Goal: Task Accomplishment & Management: Use online tool/utility

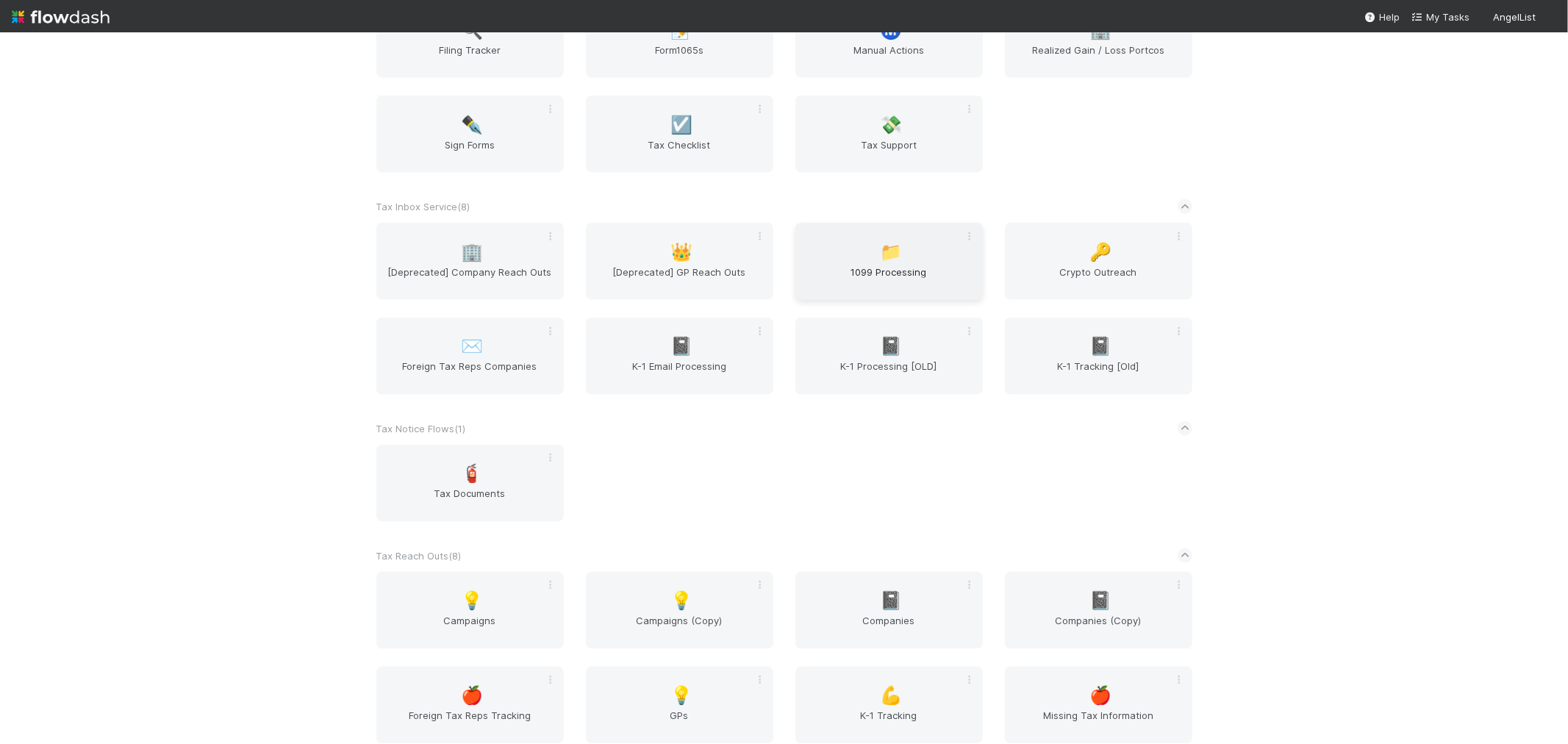
scroll to position [1796, 0]
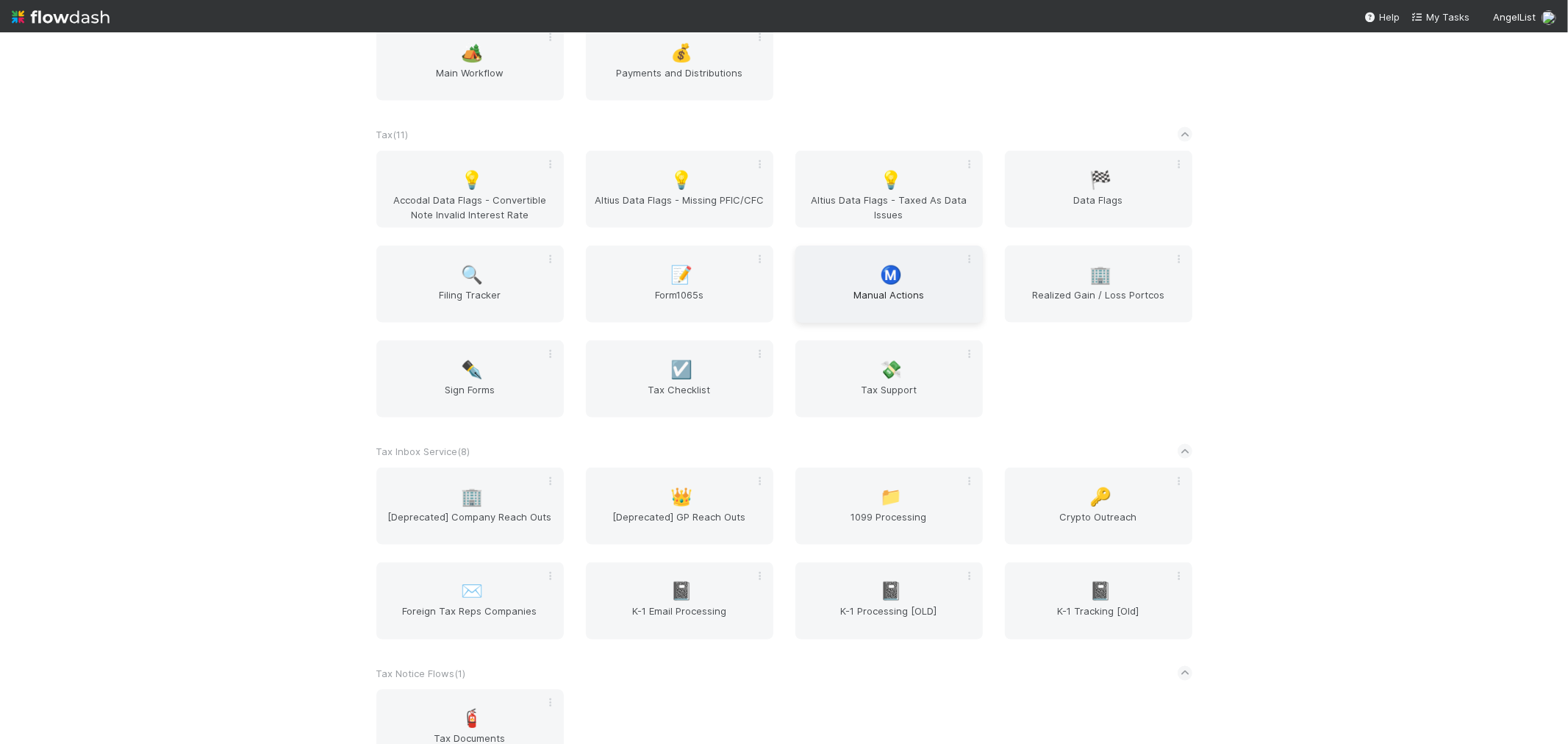
click at [872, 277] on div "Ⓜ️ Manual Actions" at bounding box center [889, 284] width 187 height 77
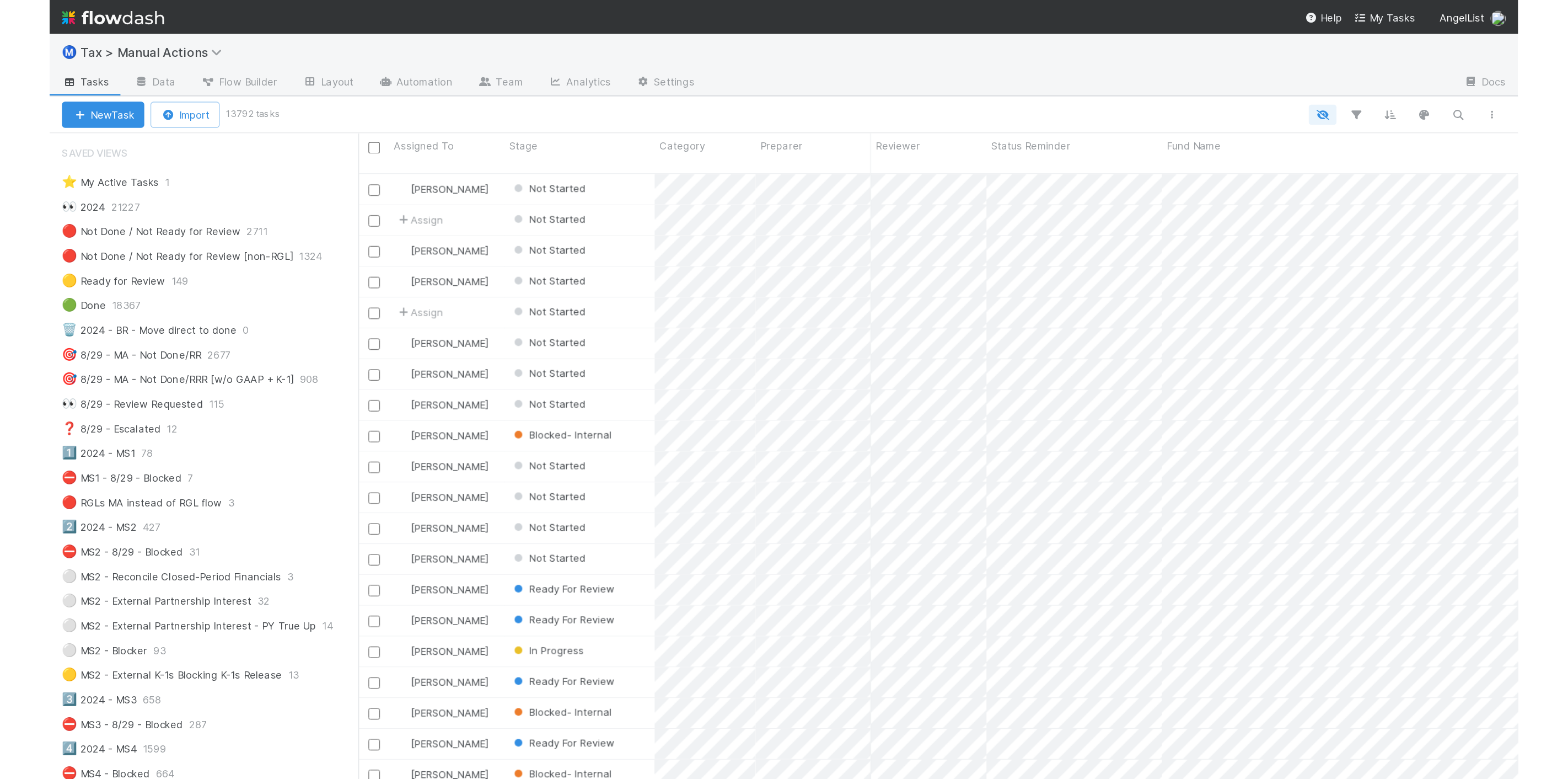
scroll to position [655, 1337]
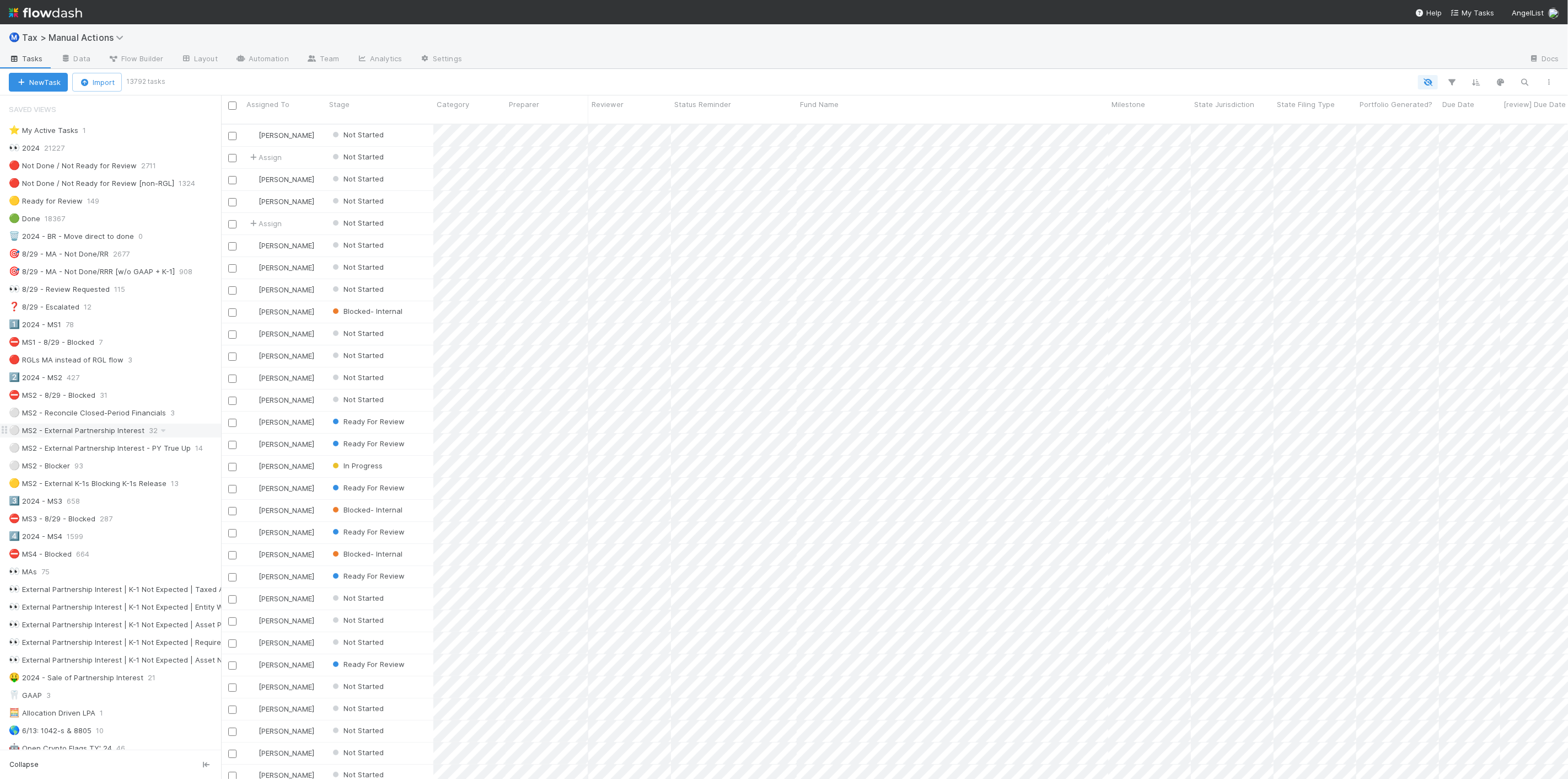
click at [142, 433] on div "⚪ MS2 - External Partnership Interest 32" at bounding box center [114, 431] width 212 height 14
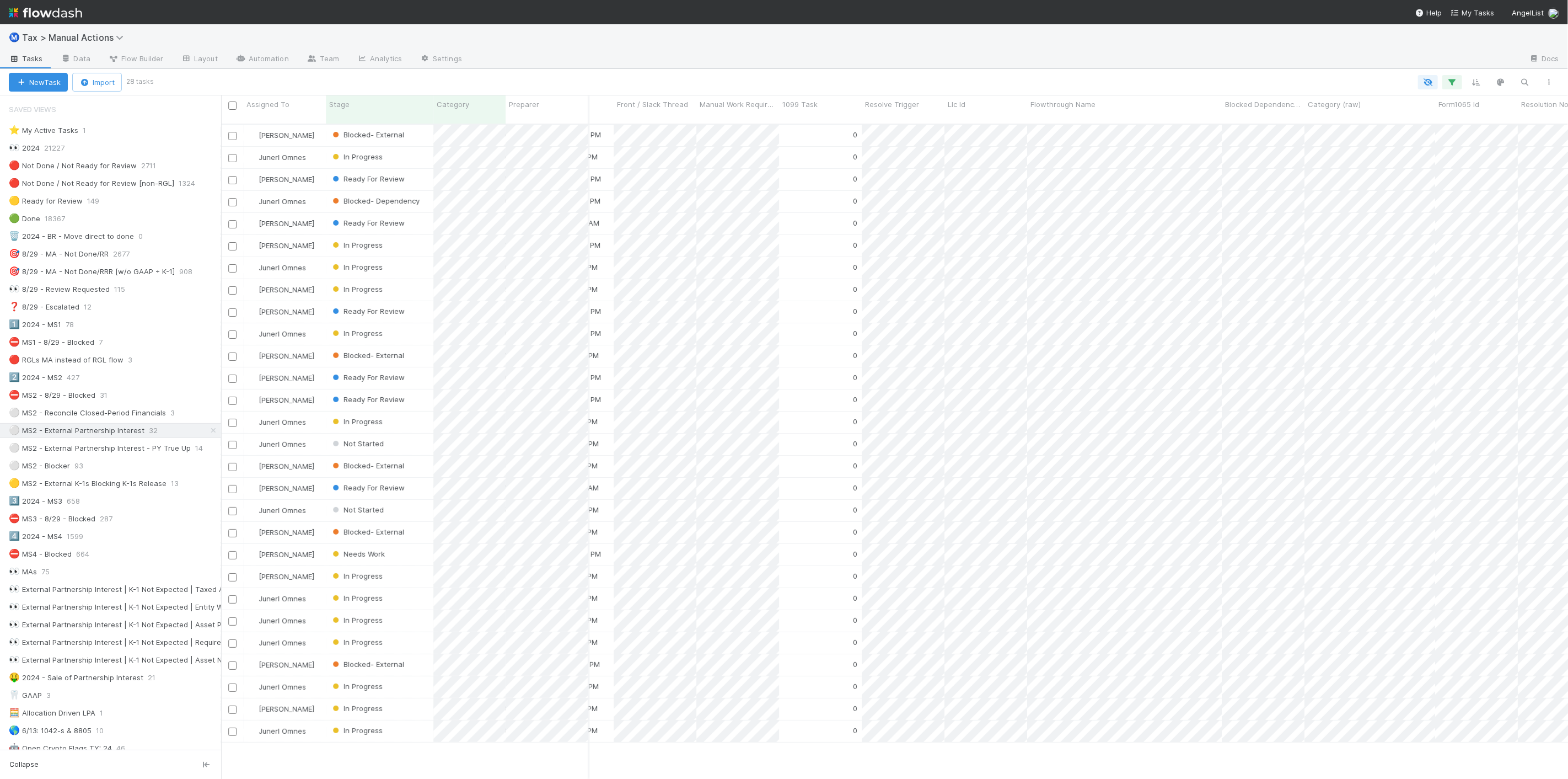
scroll to position [0, 2776]
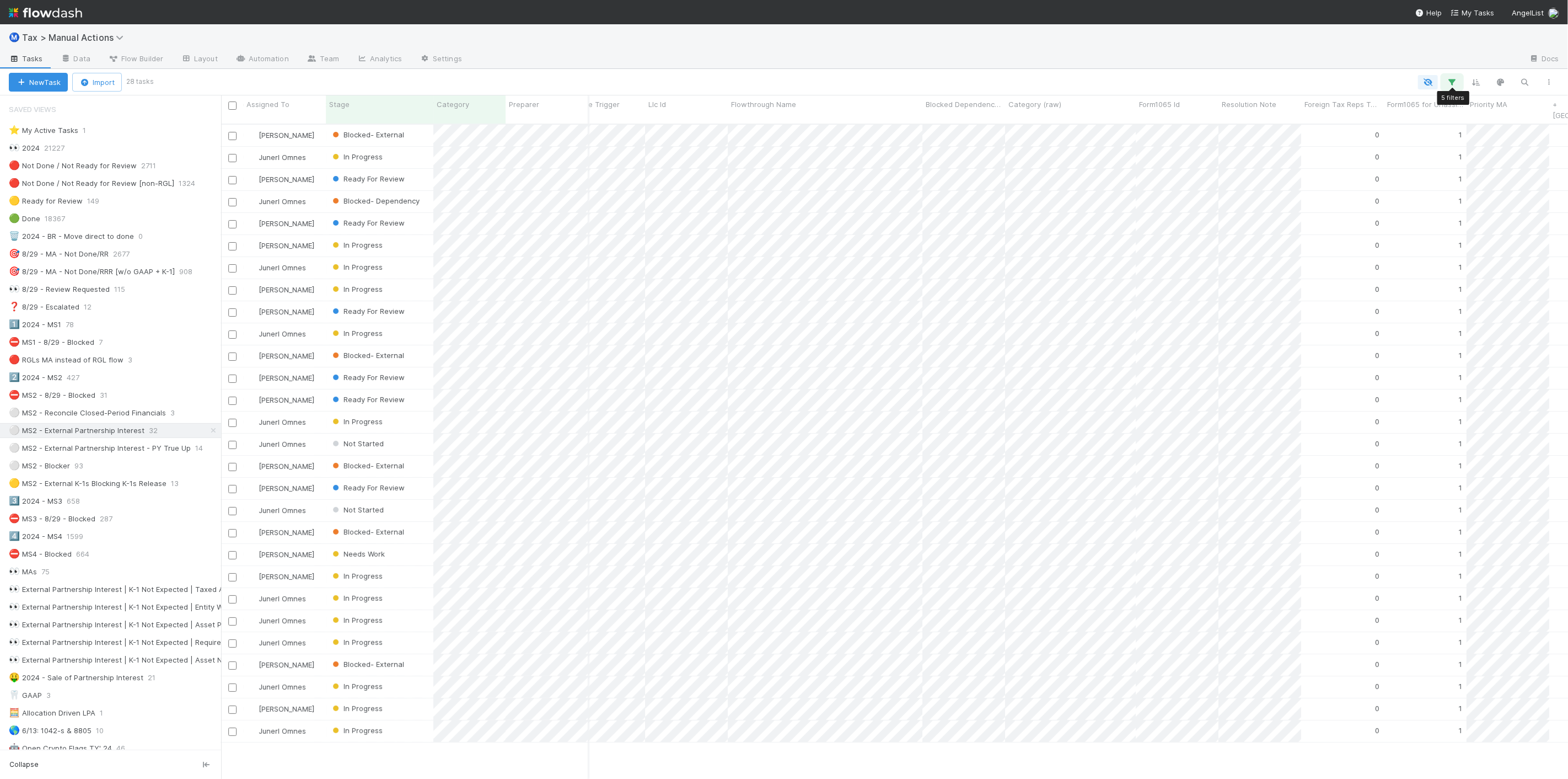
click at [1175, 79] on button "button" at bounding box center [1452, 82] width 20 height 15
click at [1152, 247] on link "And.." at bounding box center [1142, 249] width 35 height 16
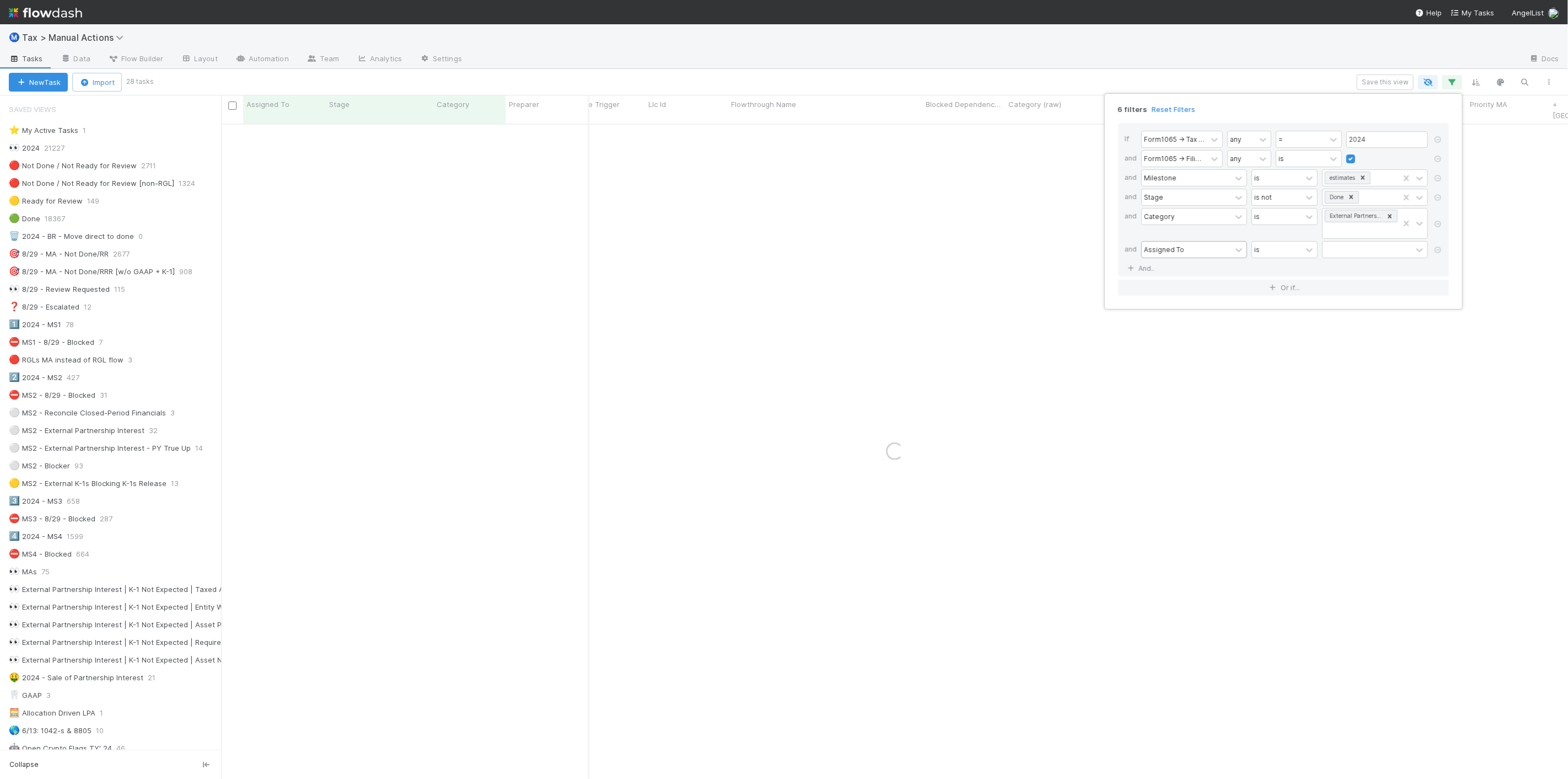
click at [1175, 252] on div "Assigned To" at bounding box center [1186, 250] width 89 height 16
type input "c"
type input "stage"
click at [1175, 270] on div "Stage" at bounding box center [1194, 275] width 106 height 19
click at [1175, 256] on div at bounding box center [1367, 250] width 89 height 16
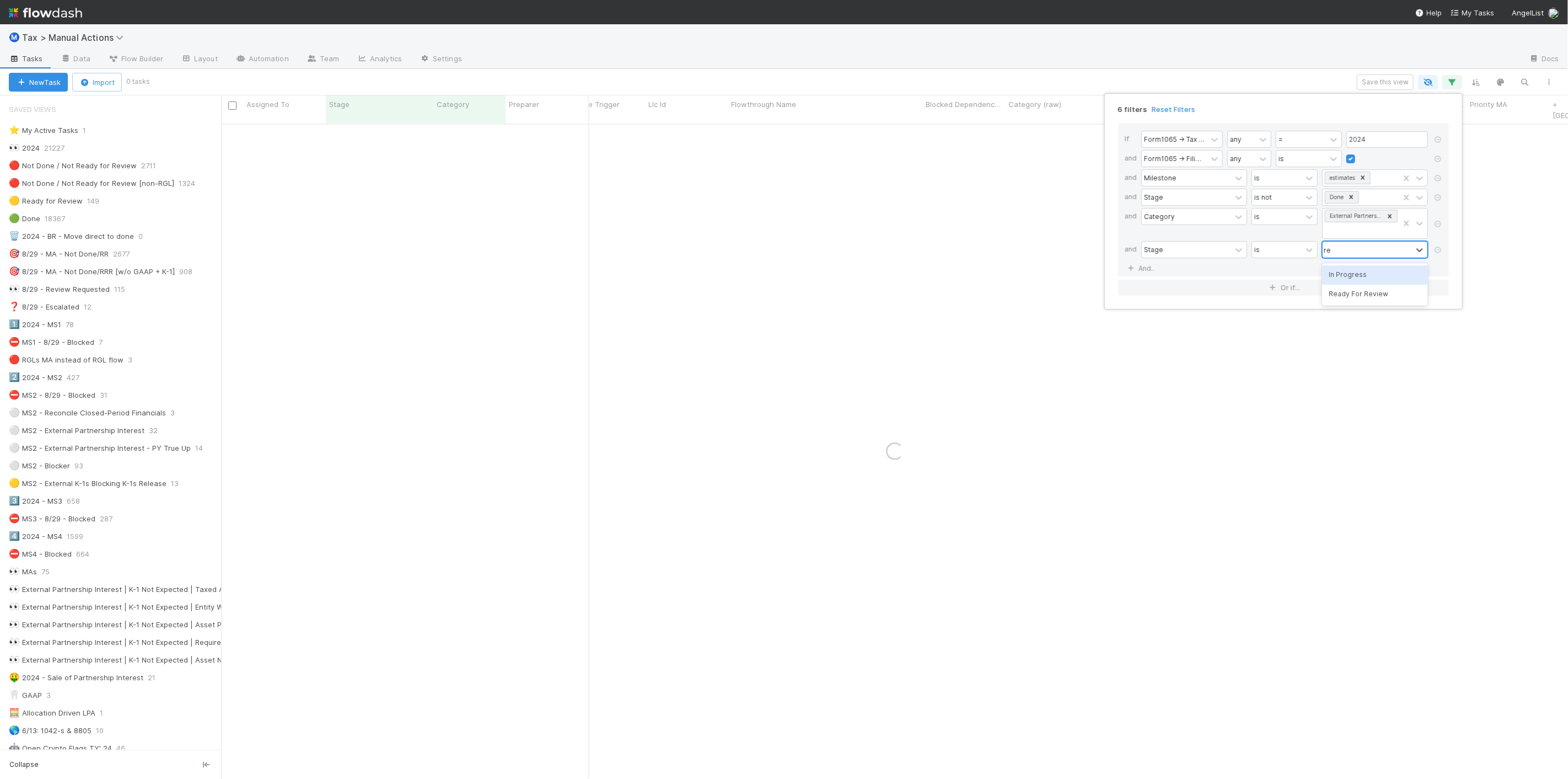
type input "read"
click at [1175, 272] on div "Ready For Review" at bounding box center [1375, 275] width 106 height 19
click at [1175, 62] on div "6 filters Reset Filters If Form1065 -> Tax Year any = 2024 and Form1065 -> Fili…" at bounding box center [784, 389] width 1568 height 779
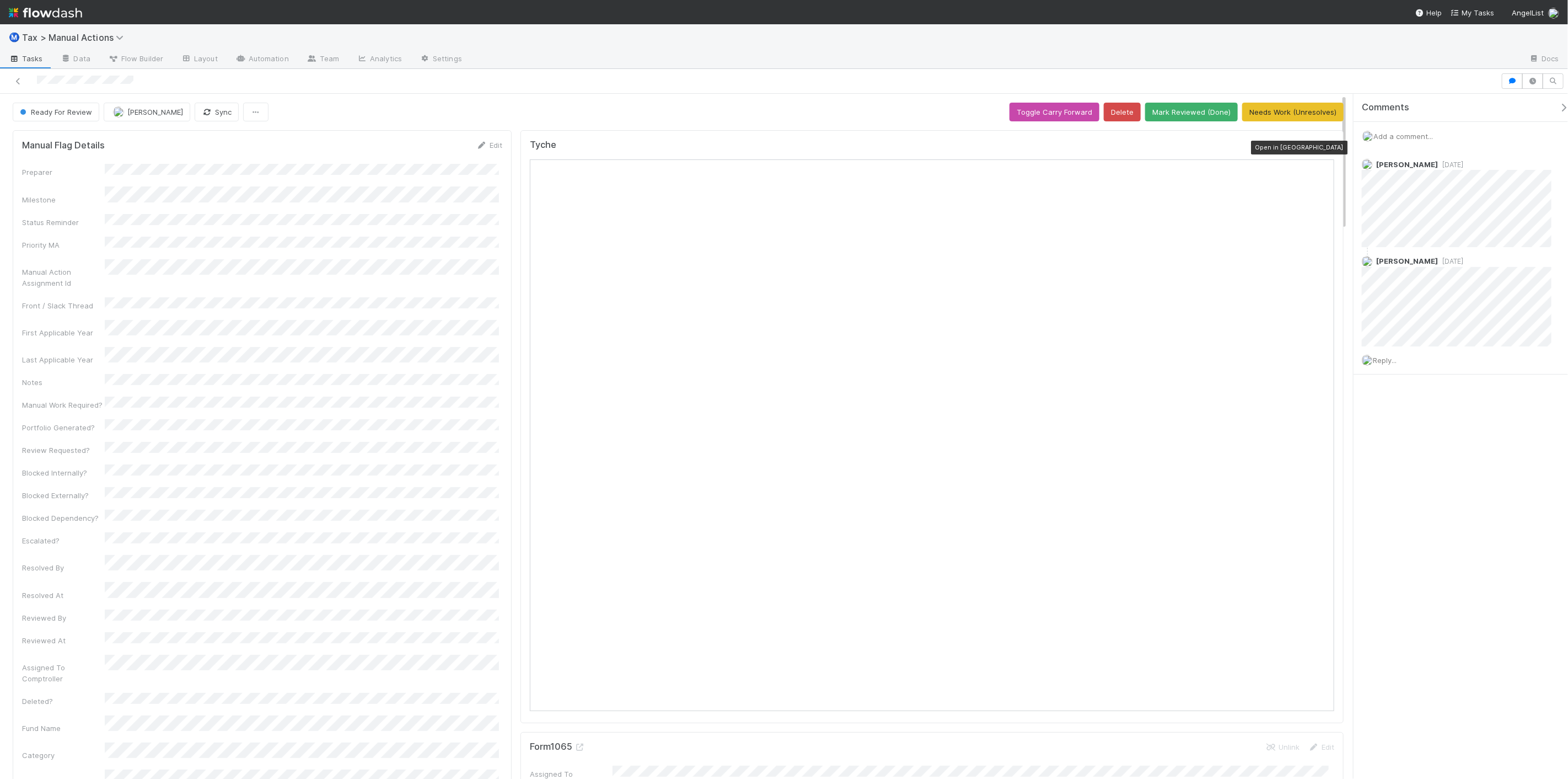
click at [1323, 142] on div at bounding box center [1329, 147] width 11 height 11
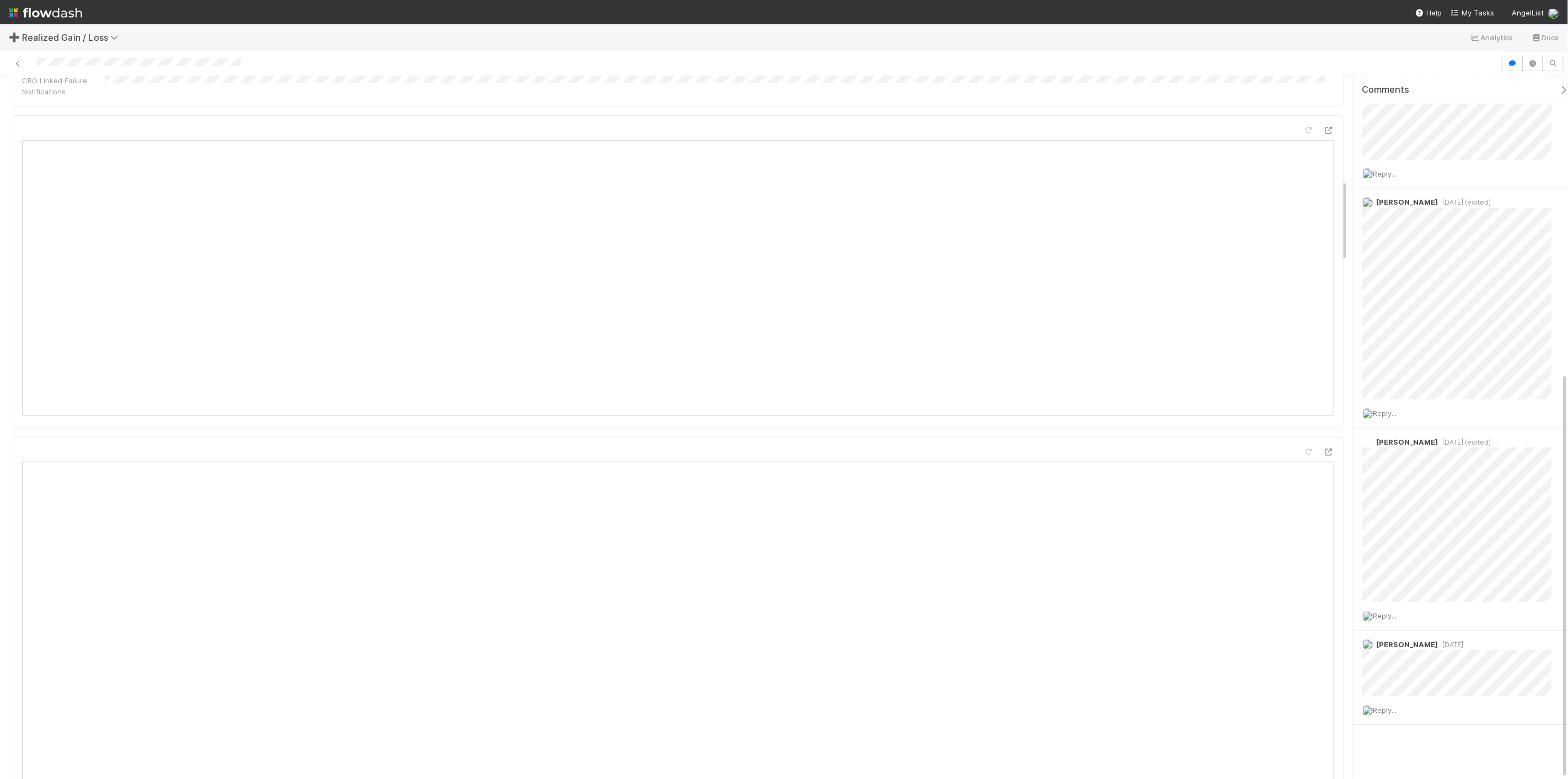
scroll to position [919, 0]
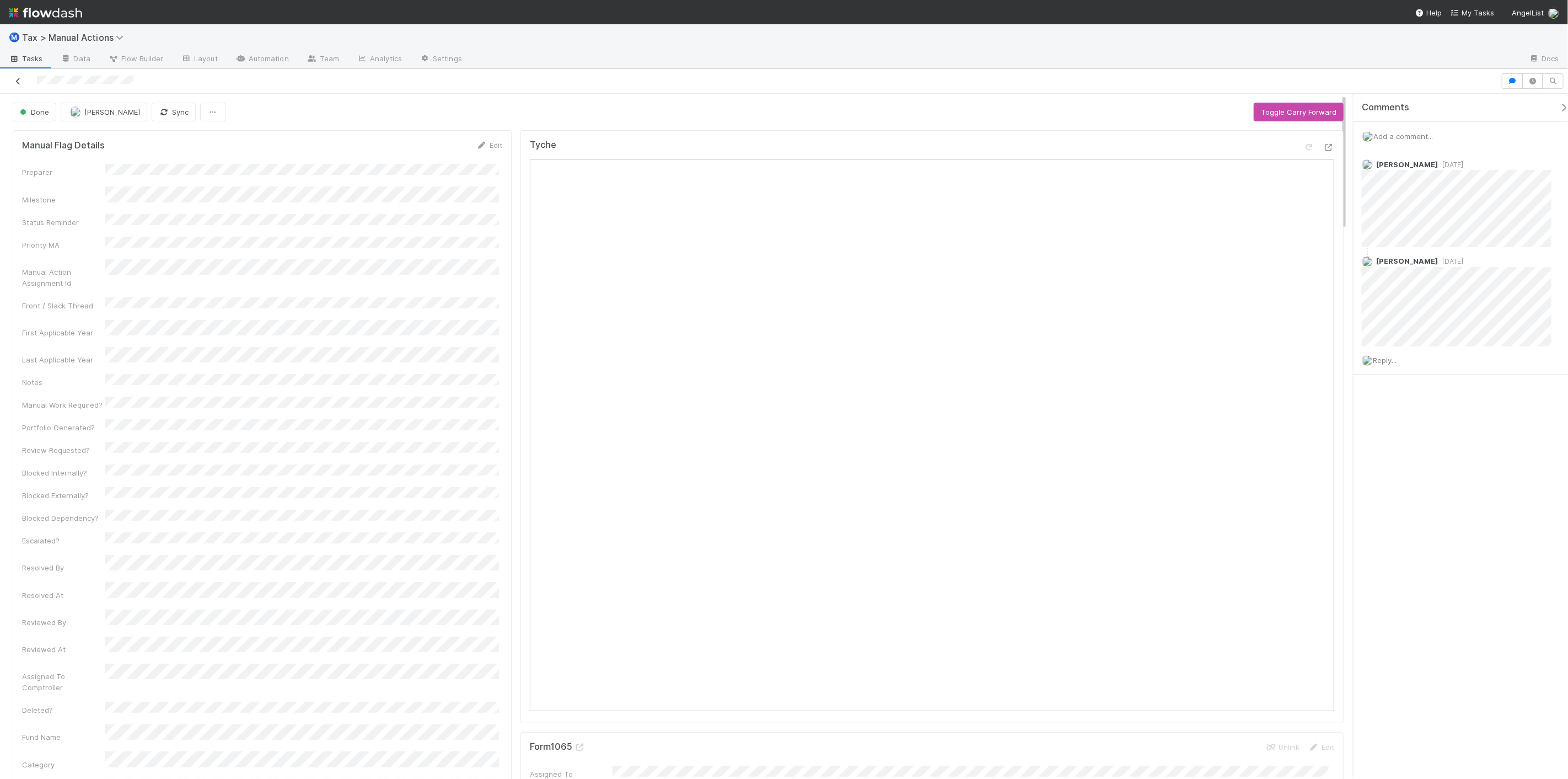
click at [15, 78] on icon at bounding box center [18, 82] width 11 height 7
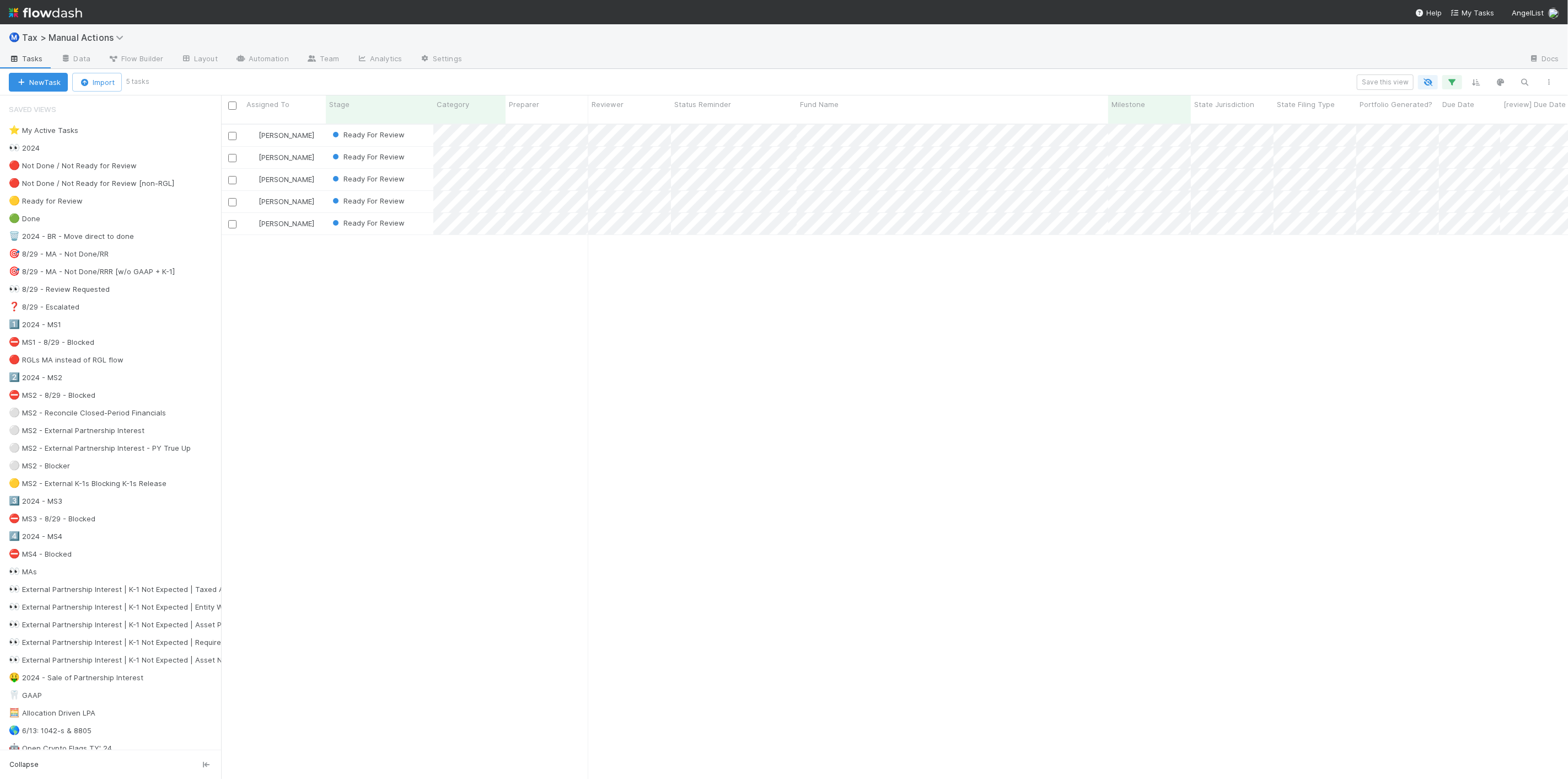
scroll to position [655, 1337]
drag, startPoint x: 605, startPoint y: 736, endPoint x: 601, endPoint y: 721, distance: 15.5
click at [773, 266] on div "Sam Dragul Ready For Review 10/1/24, 12:49:15 AM 8/22/25, 11:04:06 PM 0 0 1 Sam…" at bounding box center [894, 457] width 1347 height 664
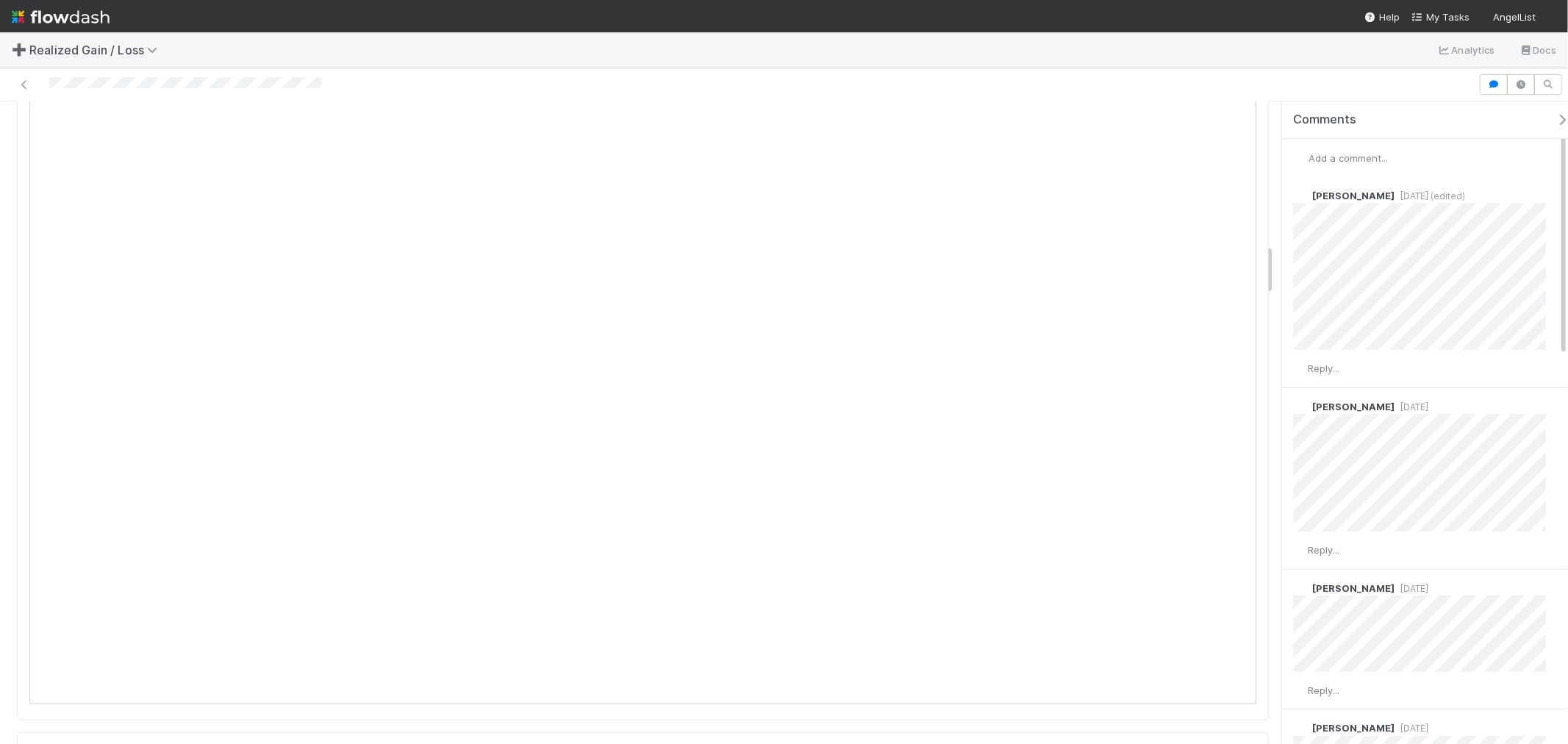
scroll to position [1796, 0]
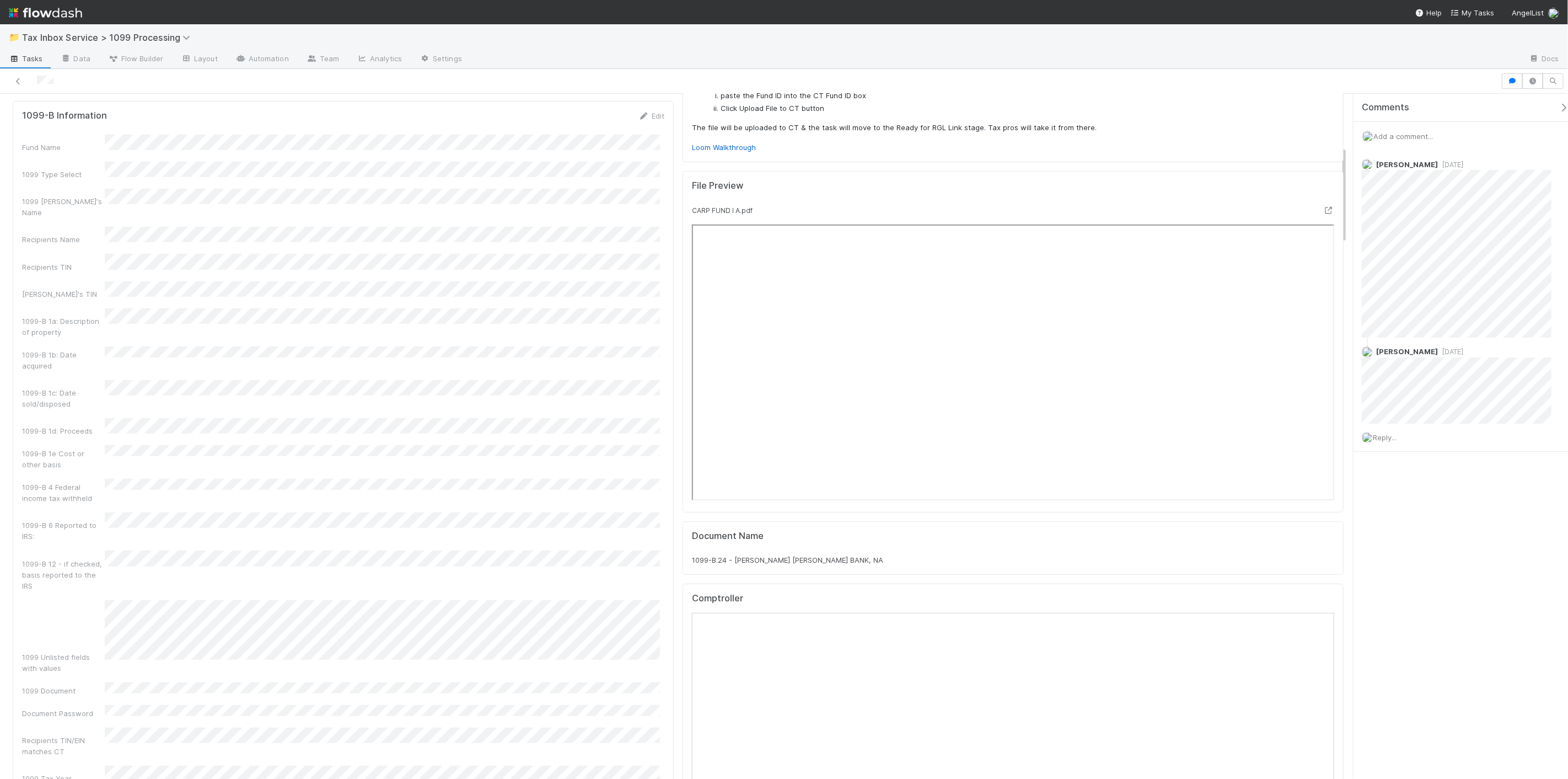
scroll to position [367, 0]
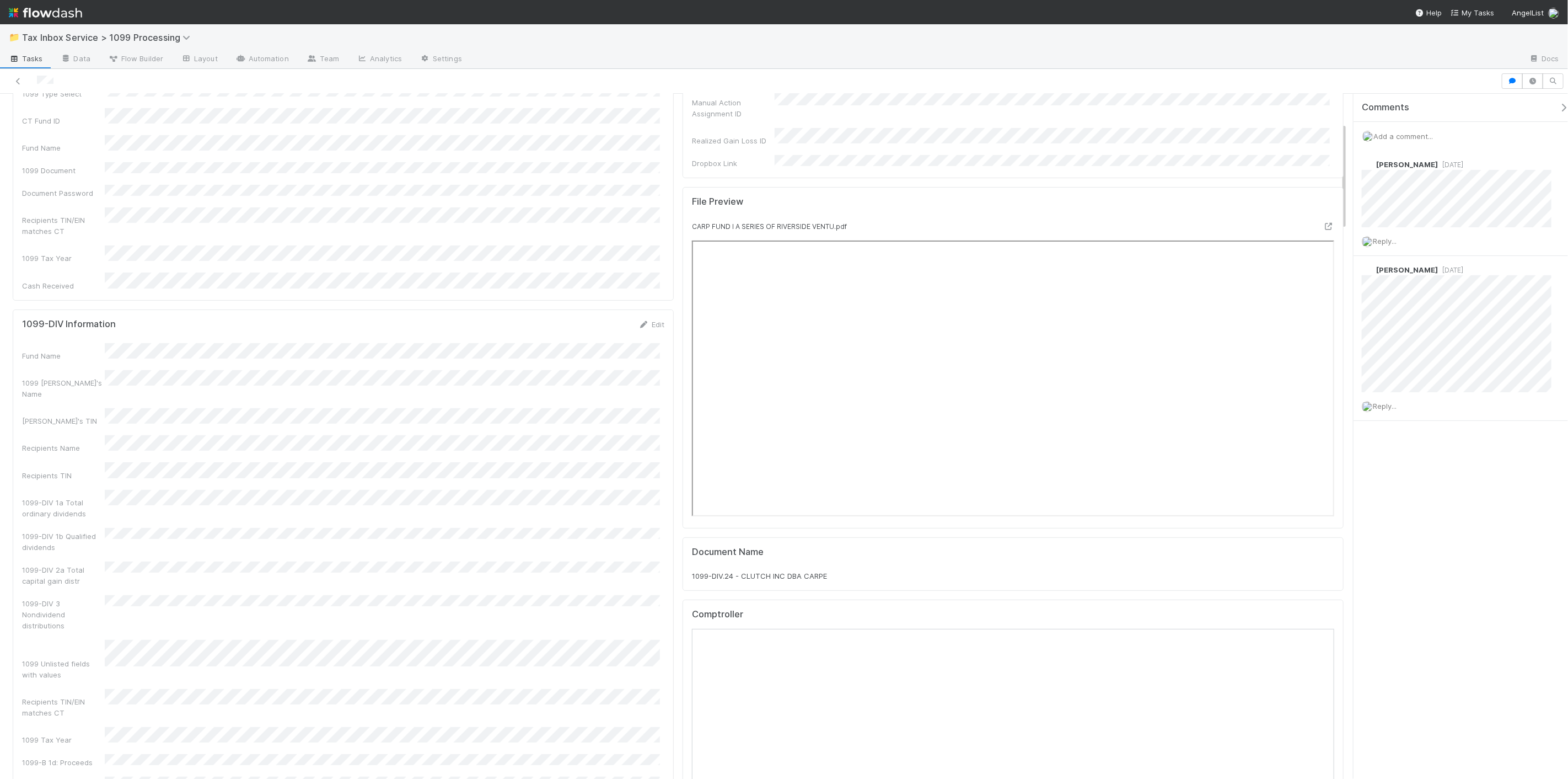
scroll to position [184, 0]
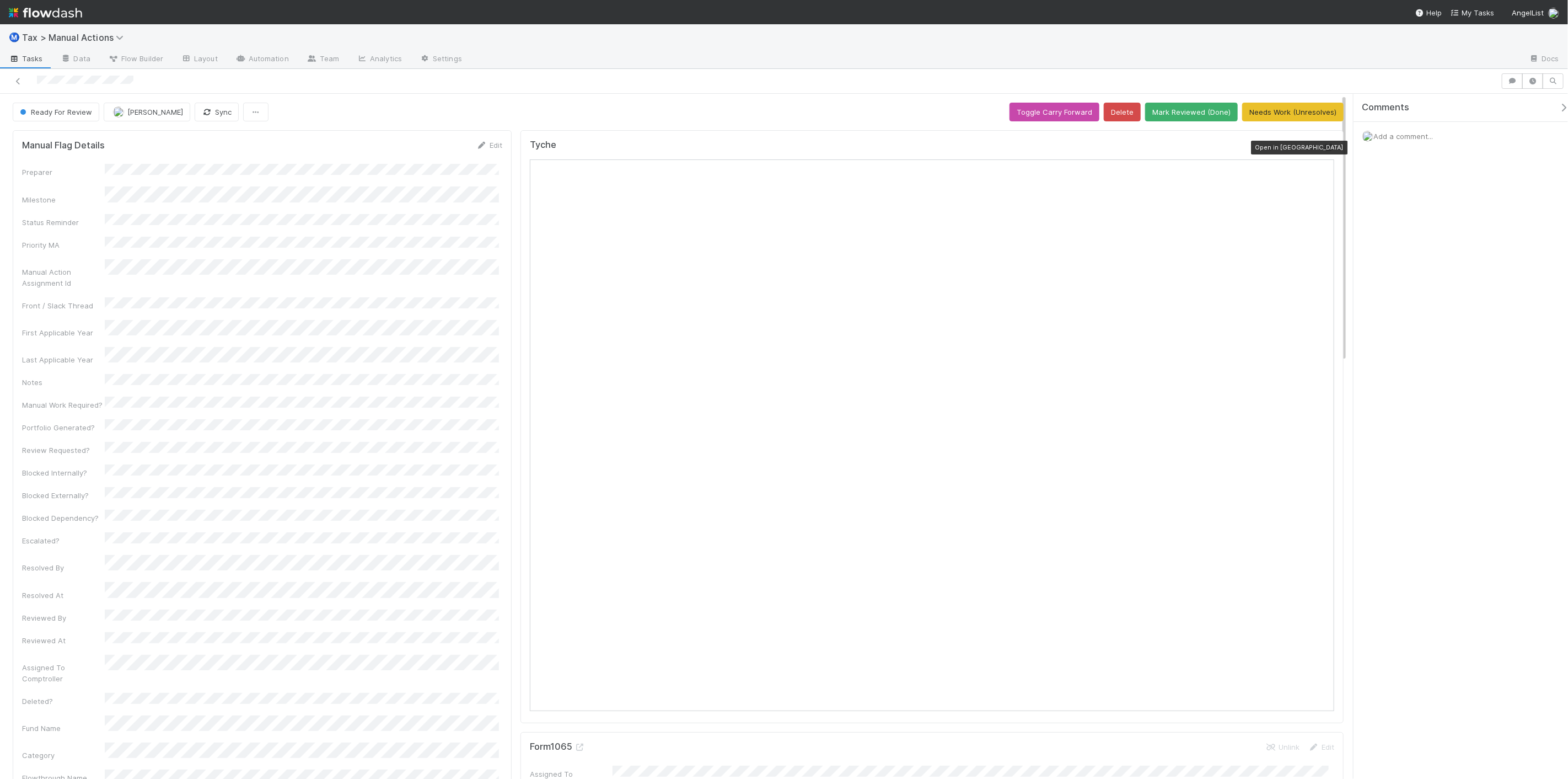
click at [1323, 149] on icon at bounding box center [1329, 147] width 11 height 7
click at [136, 111] on span "[PERSON_NAME]" at bounding box center [155, 112] width 55 height 9
click at [167, 137] on span "Aana Farooqi you" at bounding box center [156, 140] width 72 height 9
click at [1201, 114] on button "Mark Reviewed (Done)" at bounding box center [1191, 111] width 93 height 19
click at [1323, 148] on icon at bounding box center [1329, 147] width 11 height 7
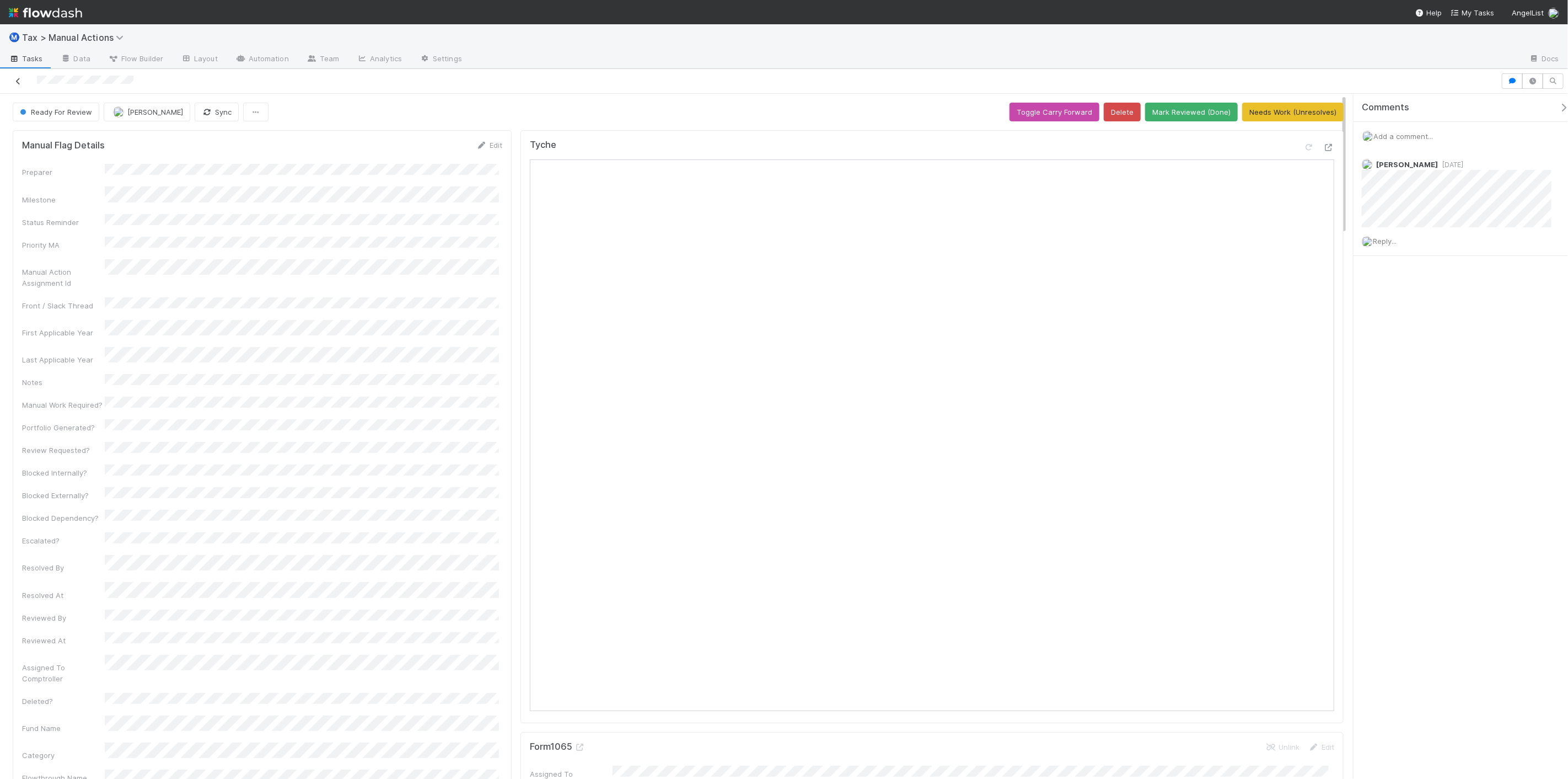
click at [15, 76] on link at bounding box center [18, 81] width 11 height 11
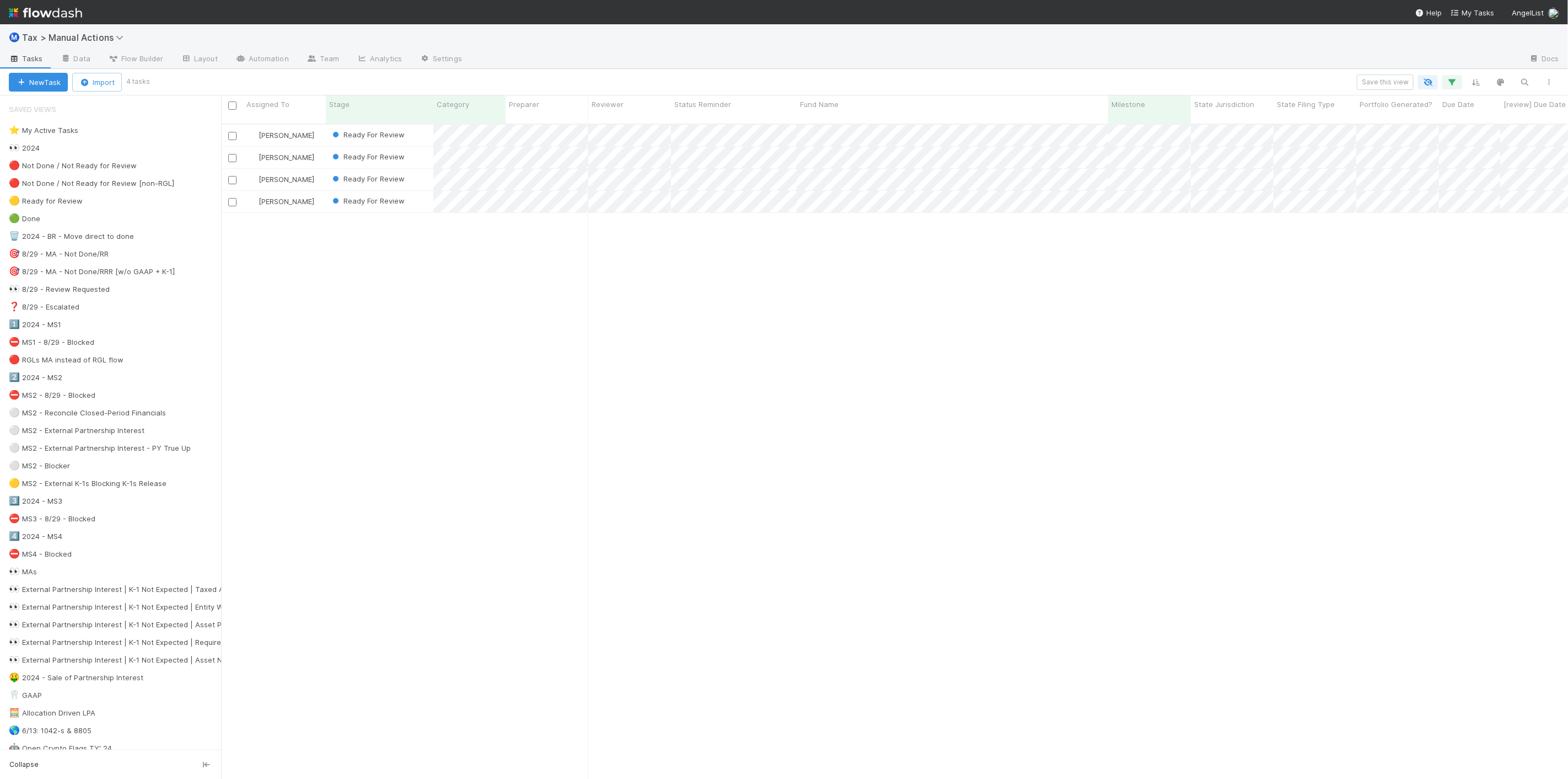
scroll to position [655, 1337]
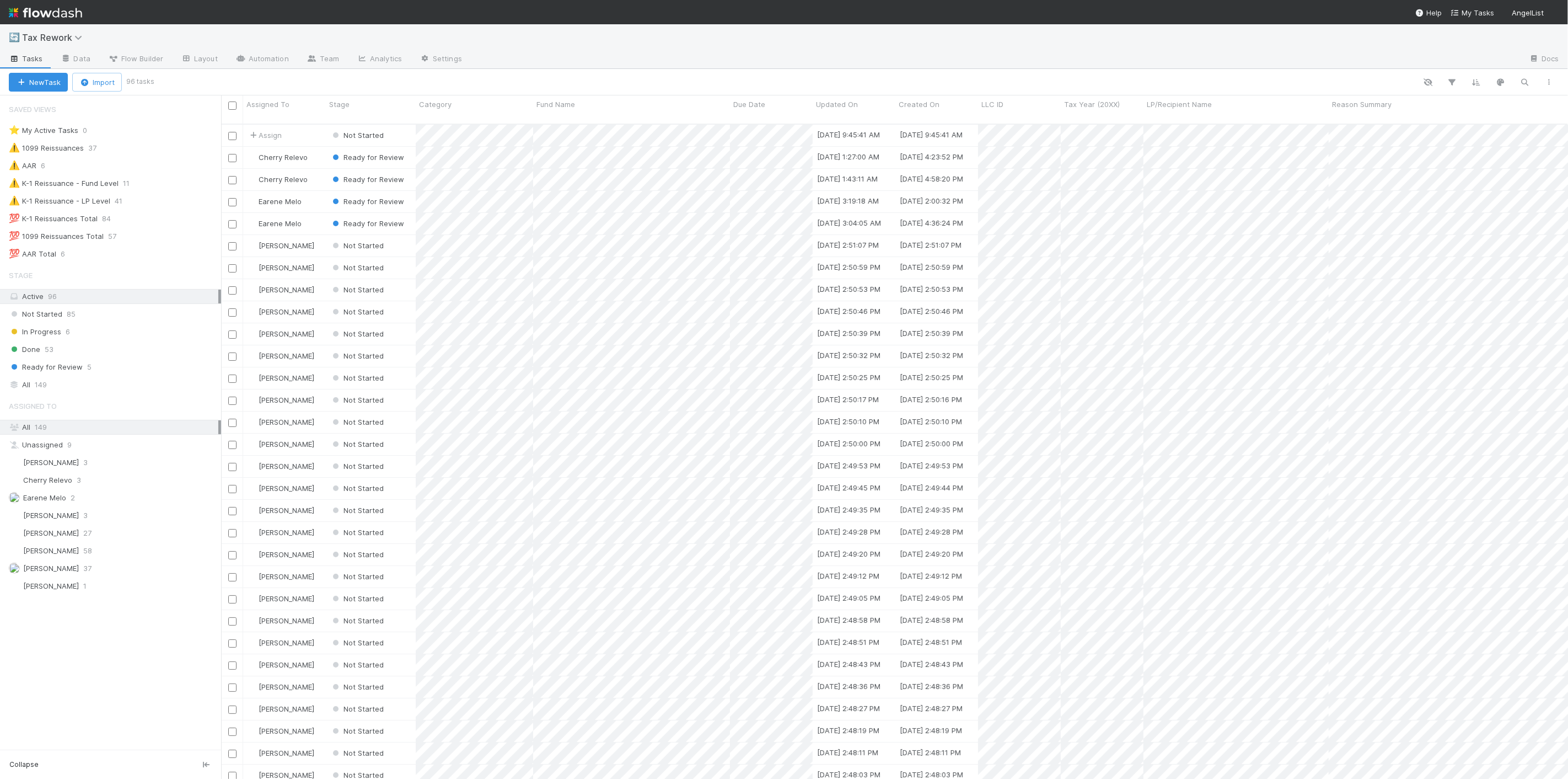
scroll to position [655, 1337]
click at [46, 82] on button "New Task" at bounding box center [38, 82] width 59 height 19
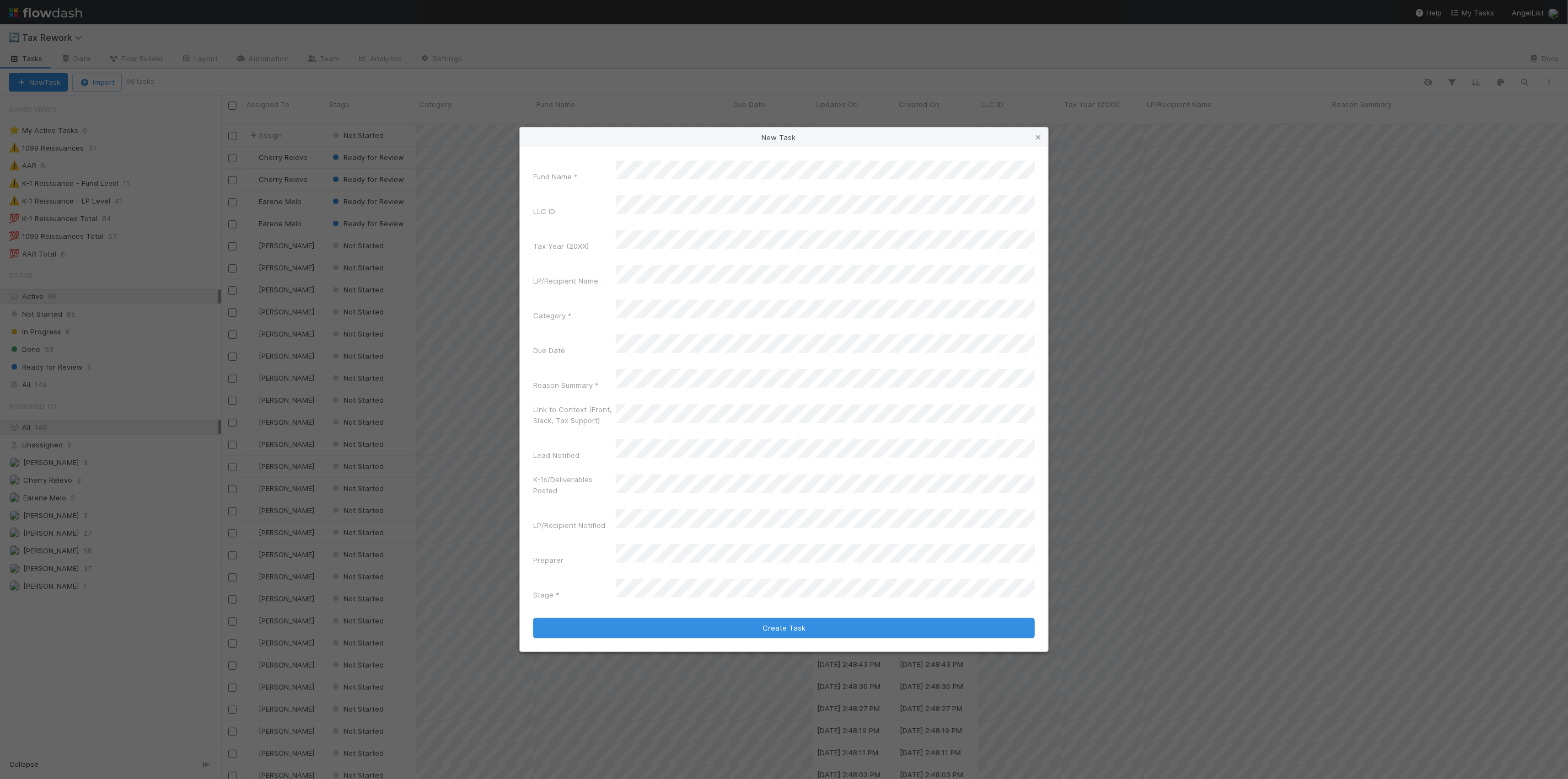
click at [878, 193] on div "Fund Name * LLC ID Tax Year (20XX) LP/Recipient Name Category * Due Date Reason…" at bounding box center [784, 400] width 528 height 504
click at [688, 362] on div "AAR" at bounding box center [827, 364] width 415 height 20
click at [883, 368] on span "Next Month" at bounding box center [883, 372] width 0 height 13
click at [791, 442] on div "15" at bounding box center [792, 443] width 15 height 15
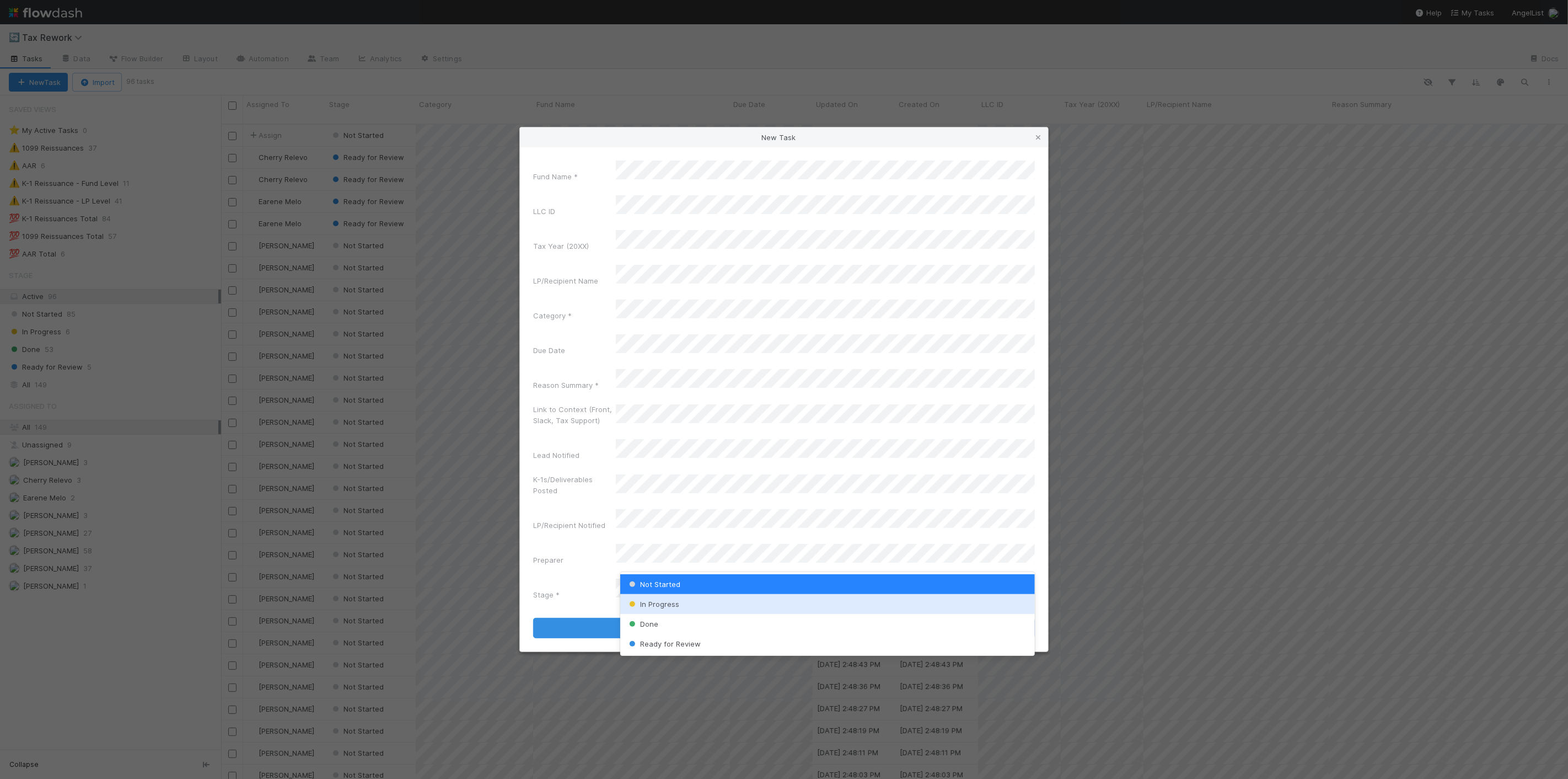
click at [668, 602] on span "In Progress" at bounding box center [653, 604] width 52 height 9
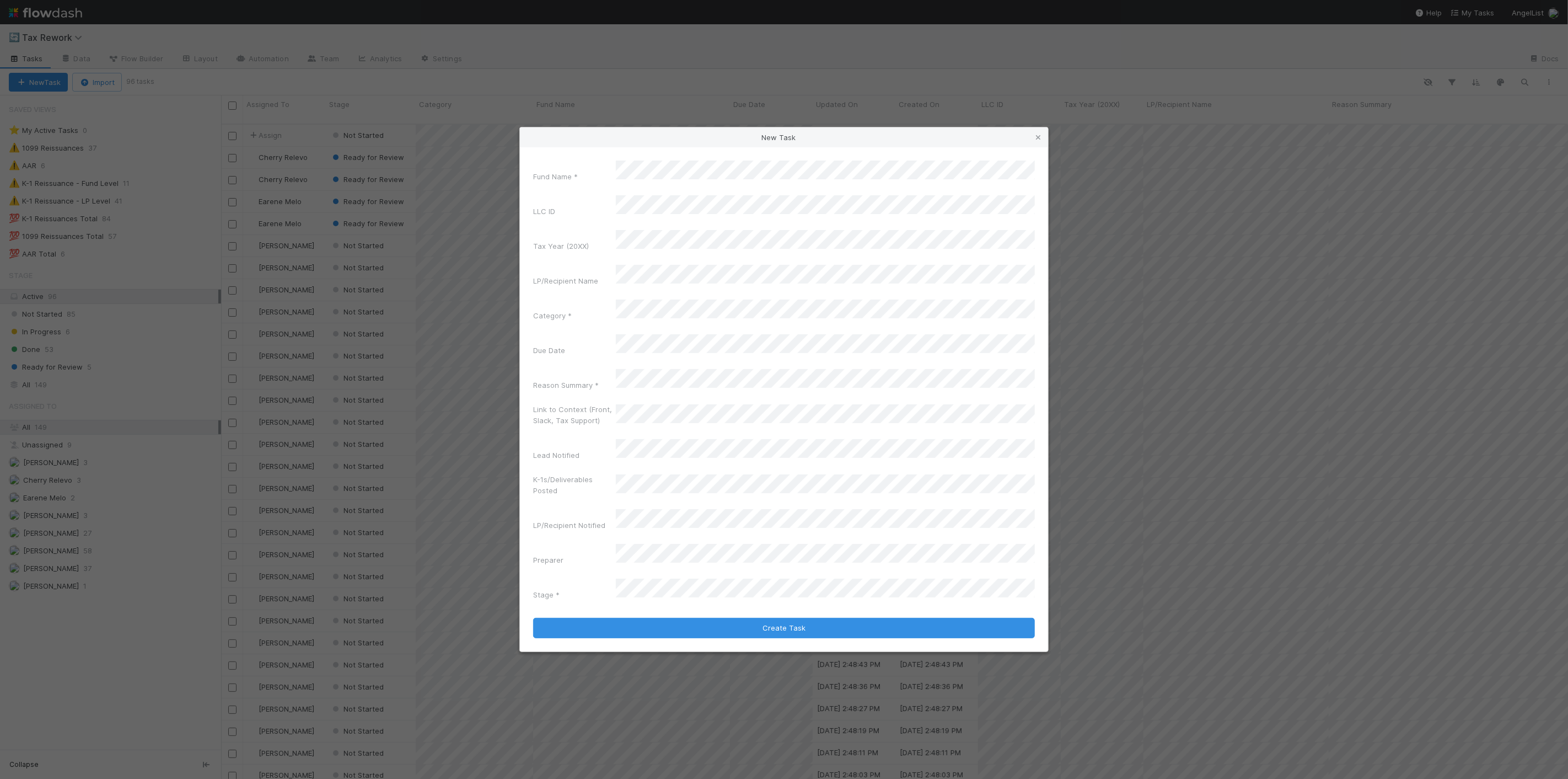
click at [664, 540] on div "Fund Name * LLC ID Tax Year (20XX) LP/Recipient Name Category * Due Date Reason…" at bounding box center [784, 382] width 502 height 444
click at [671, 565] on div "[PERSON_NAME]" at bounding box center [827, 556] width 415 height 20
click at [682, 618] on button "Create Task" at bounding box center [784, 628] width 502 height 21
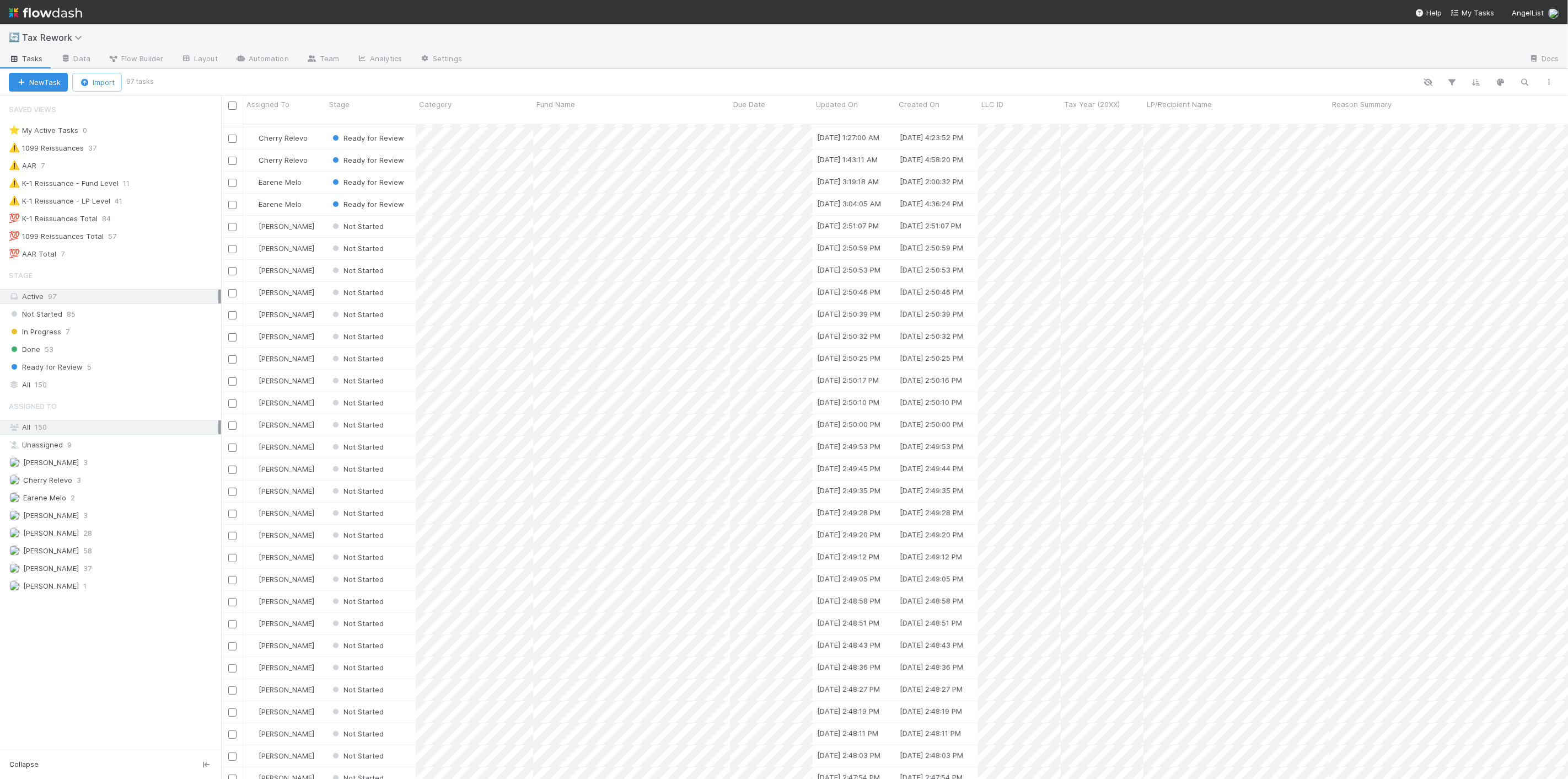
scroll to position [0, 0]
click at [688, 38] on div "🔄 Tax Rework" at bounding box center [784, 37] width 1568 height 26
